Goal: Task Accomplishment & Management: Manage account settings

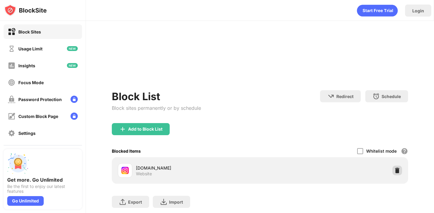
click at [394, 183] on div "Export Export Files (for websites items only) Import Import Files (for websites…" at bounding box center [260, 198] width 296 height 30
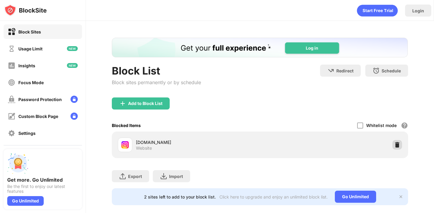
click at [394, 142] on img at bounding box center [397, 145] width 6 height 6
